Goal: Task Accomplishment & Management: Manage account settings

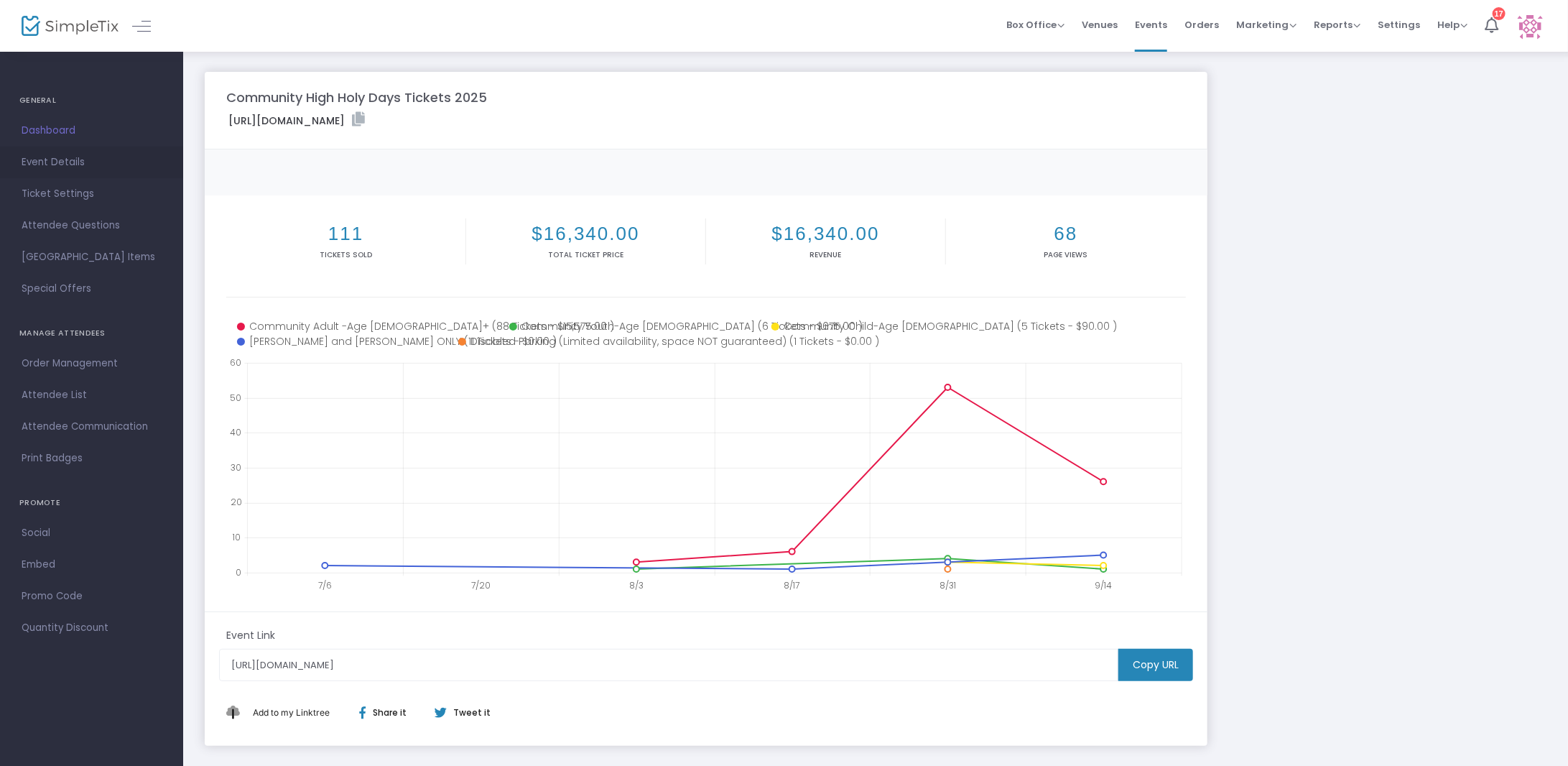
click at [54, 163] on span "Event Details" at bounding box center [91, 162] width 140 height 19
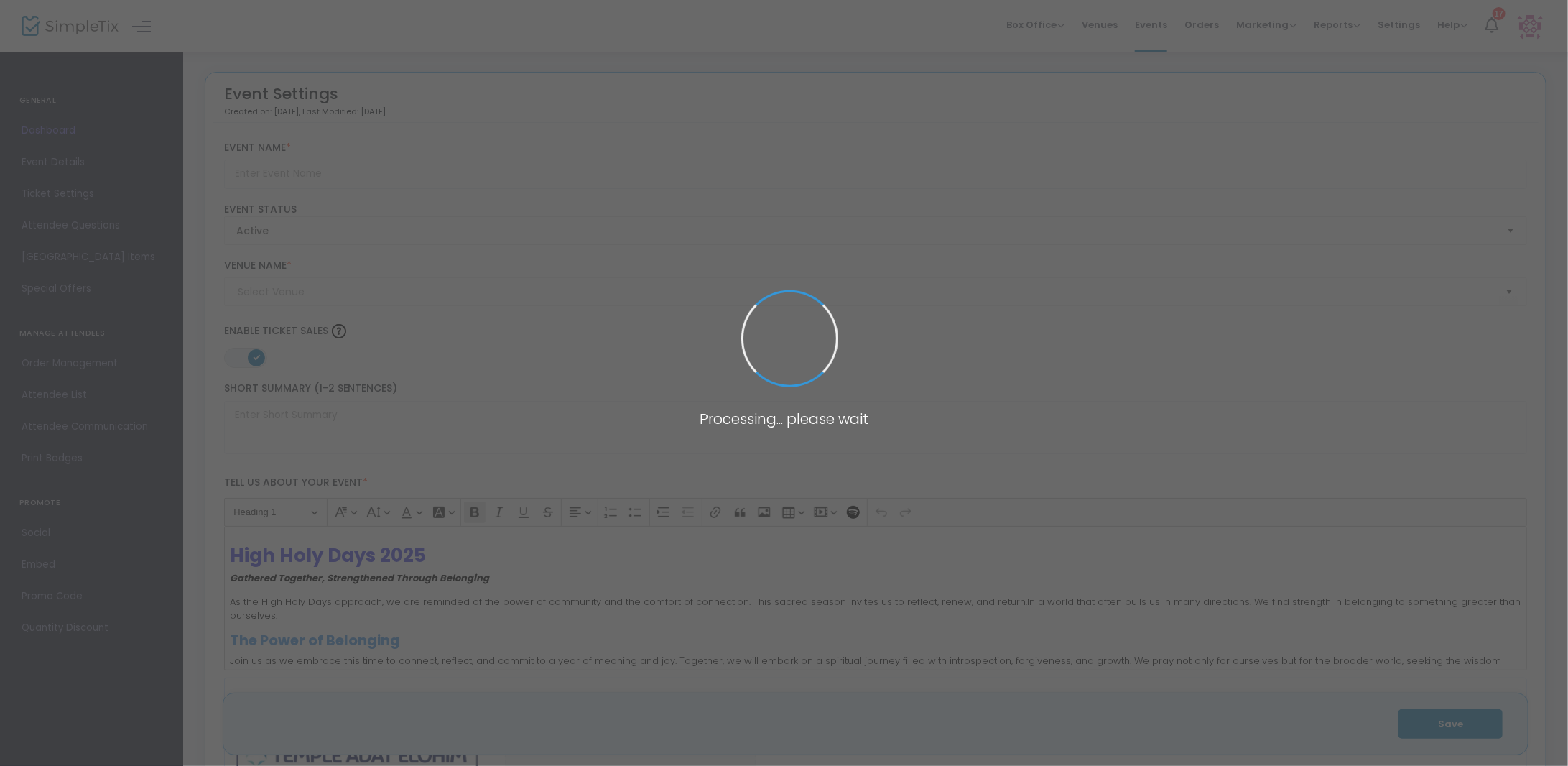
type input "Community High Holy Days Tickets 2025"
type textarea "Join us this High Holy Days season as we gather together to reflect, renew, and…"
type input "Request Tickets Here"
checkbox input "true"
type input "Temple Adat Elohim"
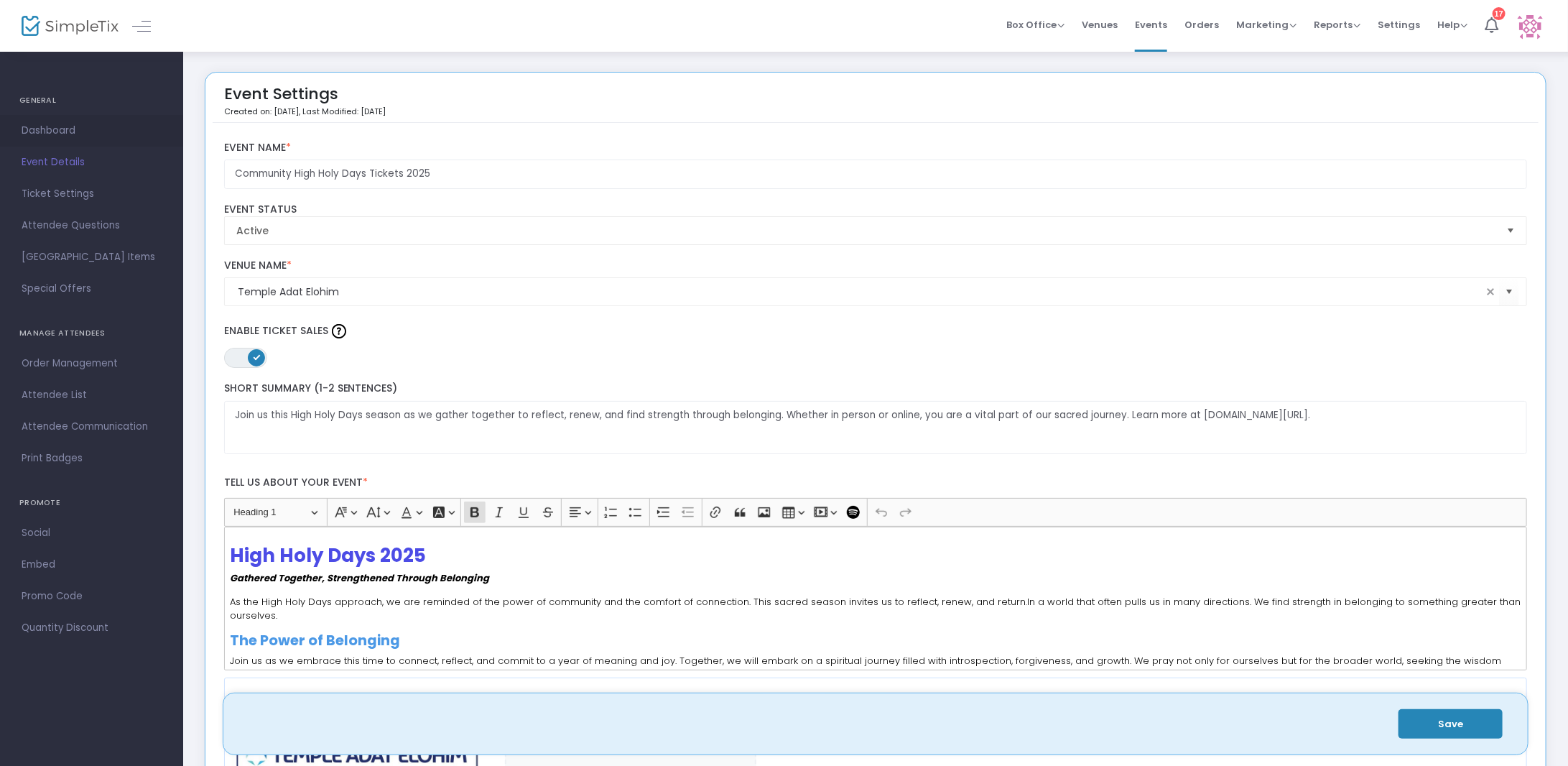
click at [57, 133] on span "Dashboard" at bounding box center [91, 130] width 140 height 19
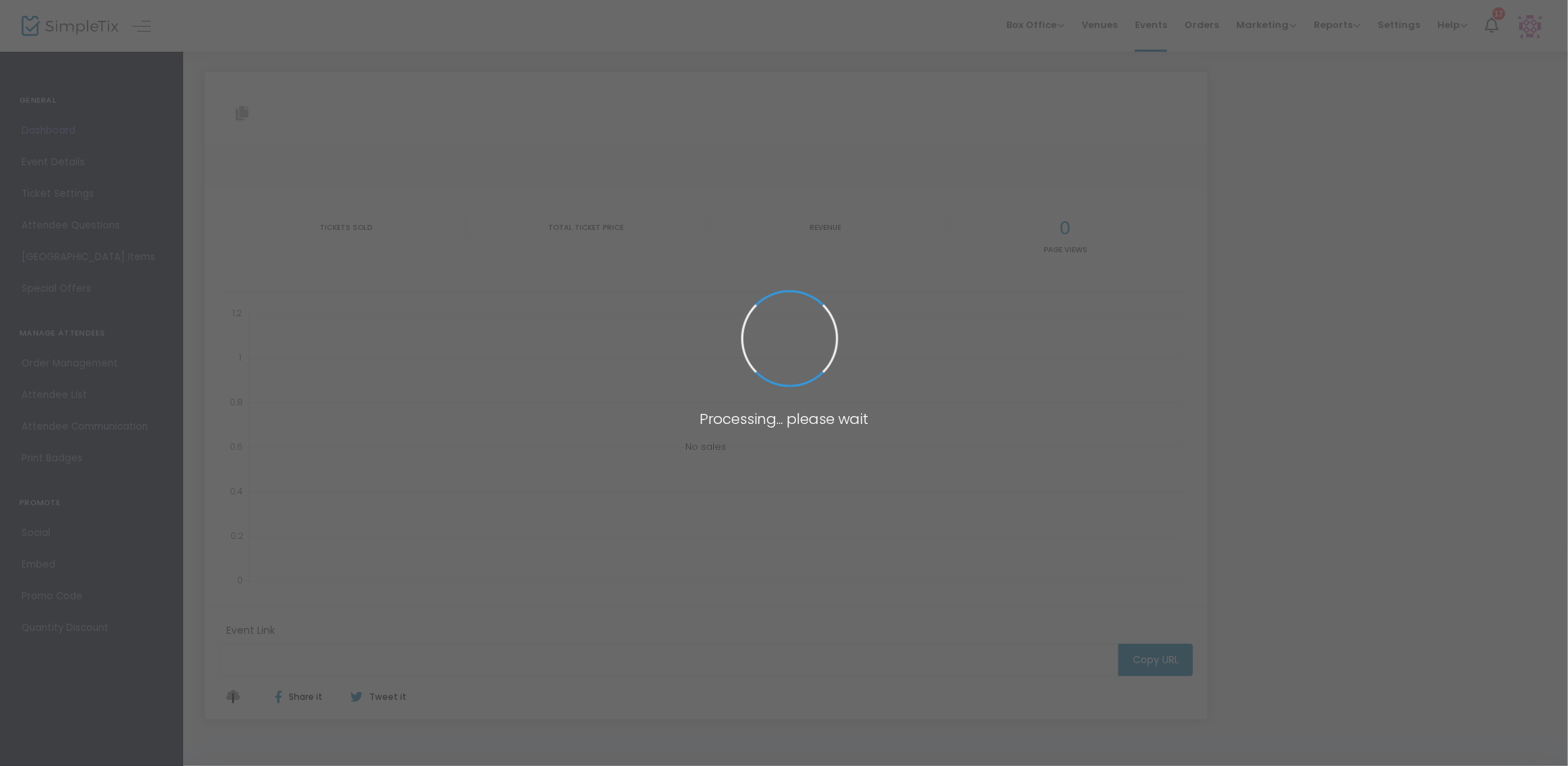
type input "[URL][DOMAIN_NAME]"
